Goal: Information Seeking & Learning: Learn about a topic

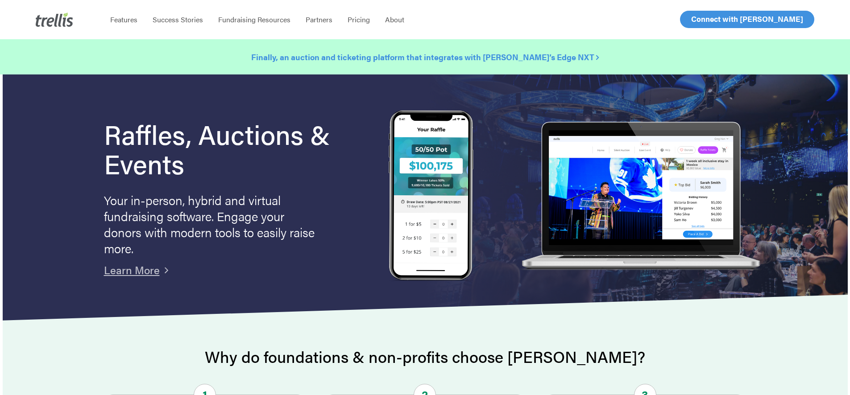
click at [549, 56] on strong "Finally, an auction and ticketing platform that integrates with [PERSON_NAME]’s…" at bounding box center [425, 56] width 348 height 11
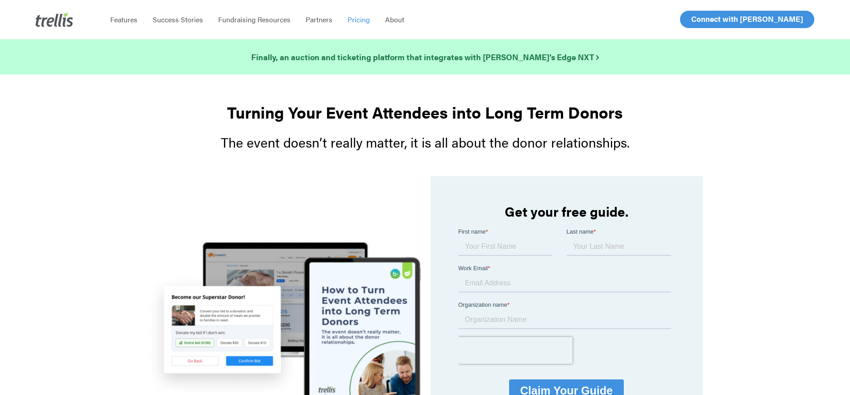
click at [359, 21] on span "Pricing" at bounding box center [359, 19] width 22 height 10
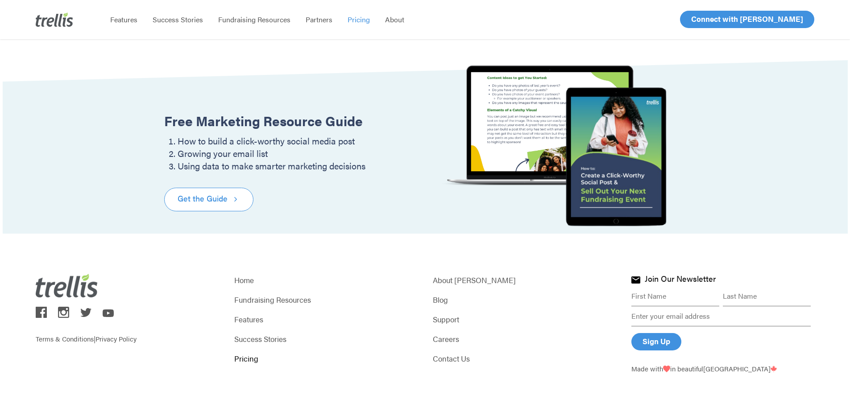
scroll to position [1101, 0]
